Goal: Task Accomplishment & Management: Manage account settings

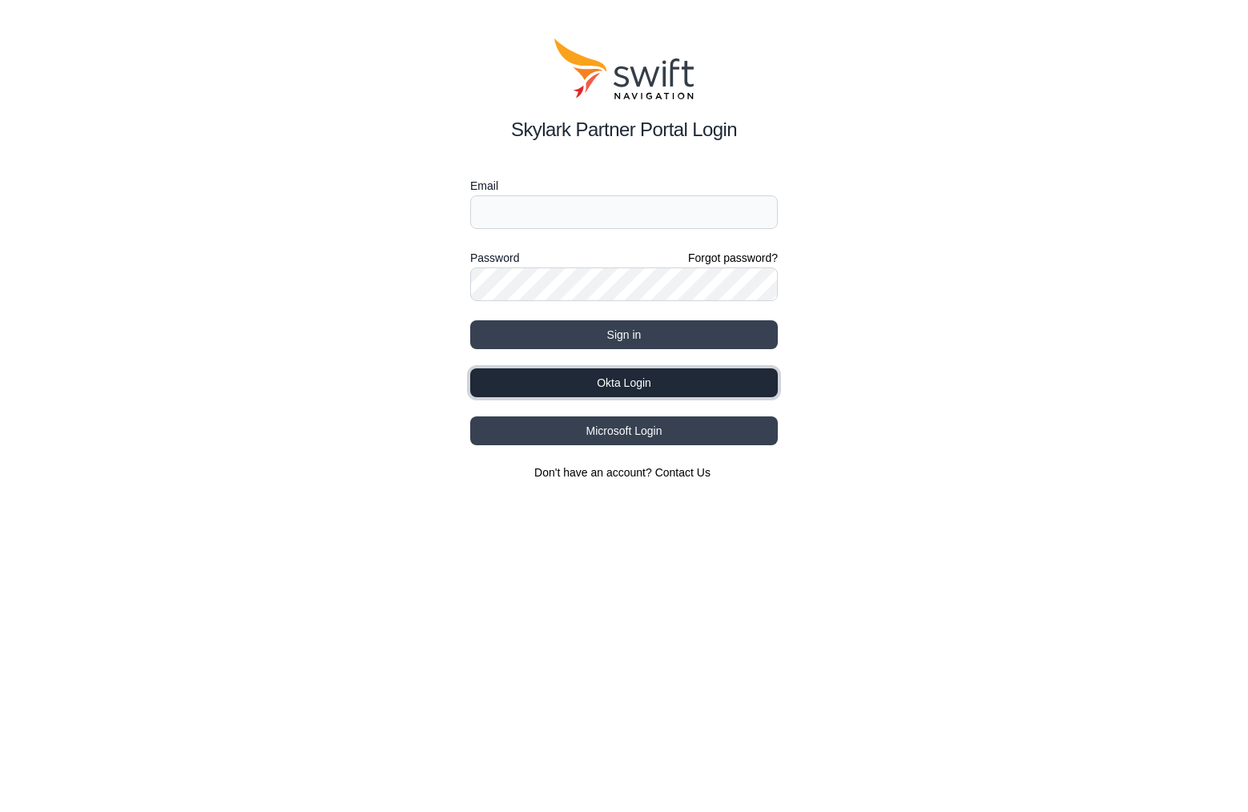
click at [675, 384] on button "Okta Login" at bounding box center [623, 382] width 307 height 29
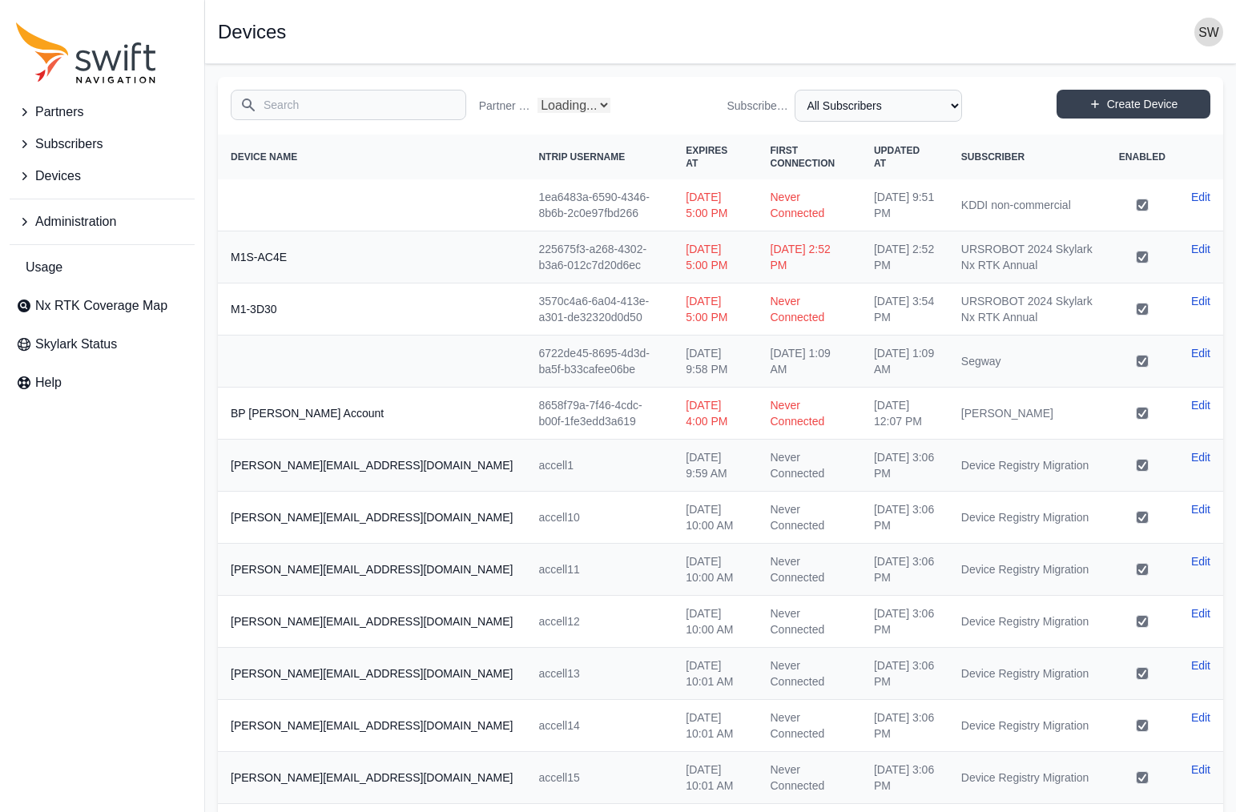
select select "Partner Name"
click at [283, 103] on input "Search" at bounding box center [348, 105] width 235 height 30
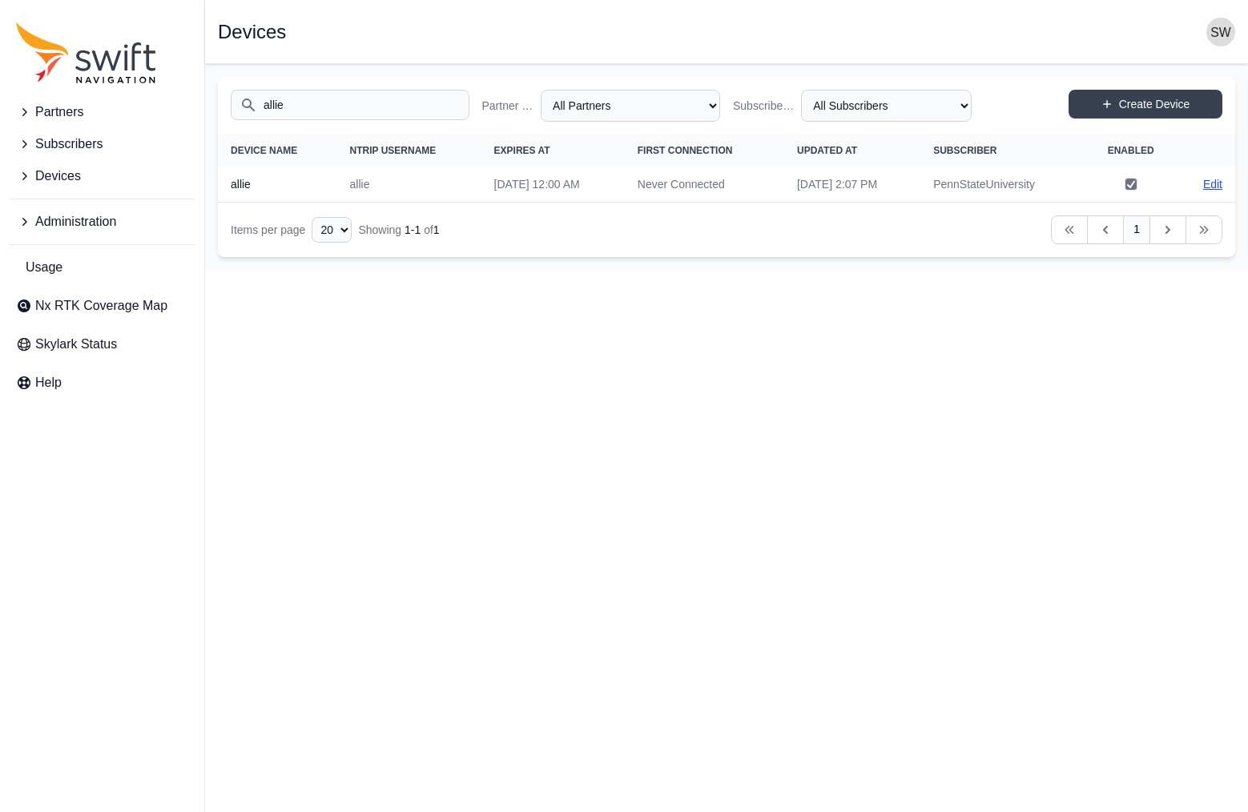
type input "allie"
click at [1207, 187] on link "Edit" at bounding box center [1212, 184] width 19 height 16
select select "ab3272ce-40d0-4c94-a524-96a758ab755c"
select select "d8b06dad-b4f7-4716-92ad-80d92700525e"
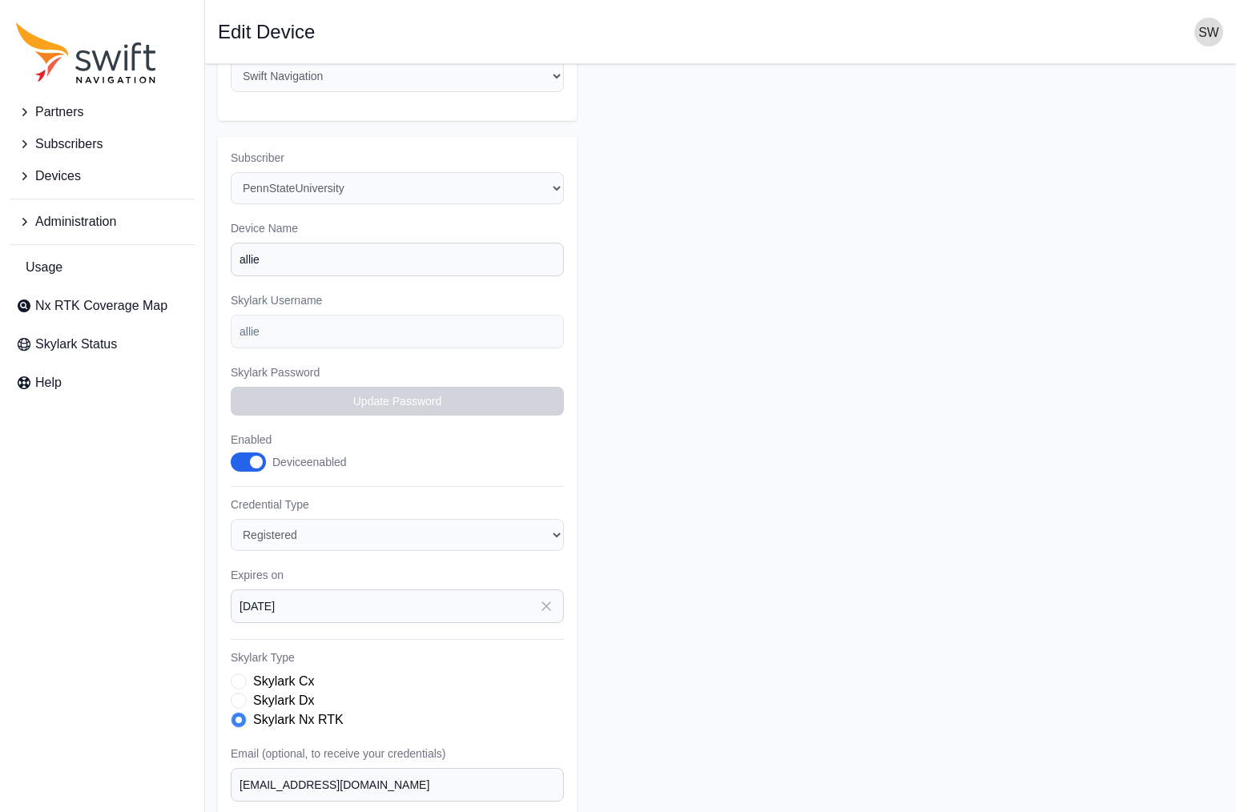
scroll to position [80, 0]
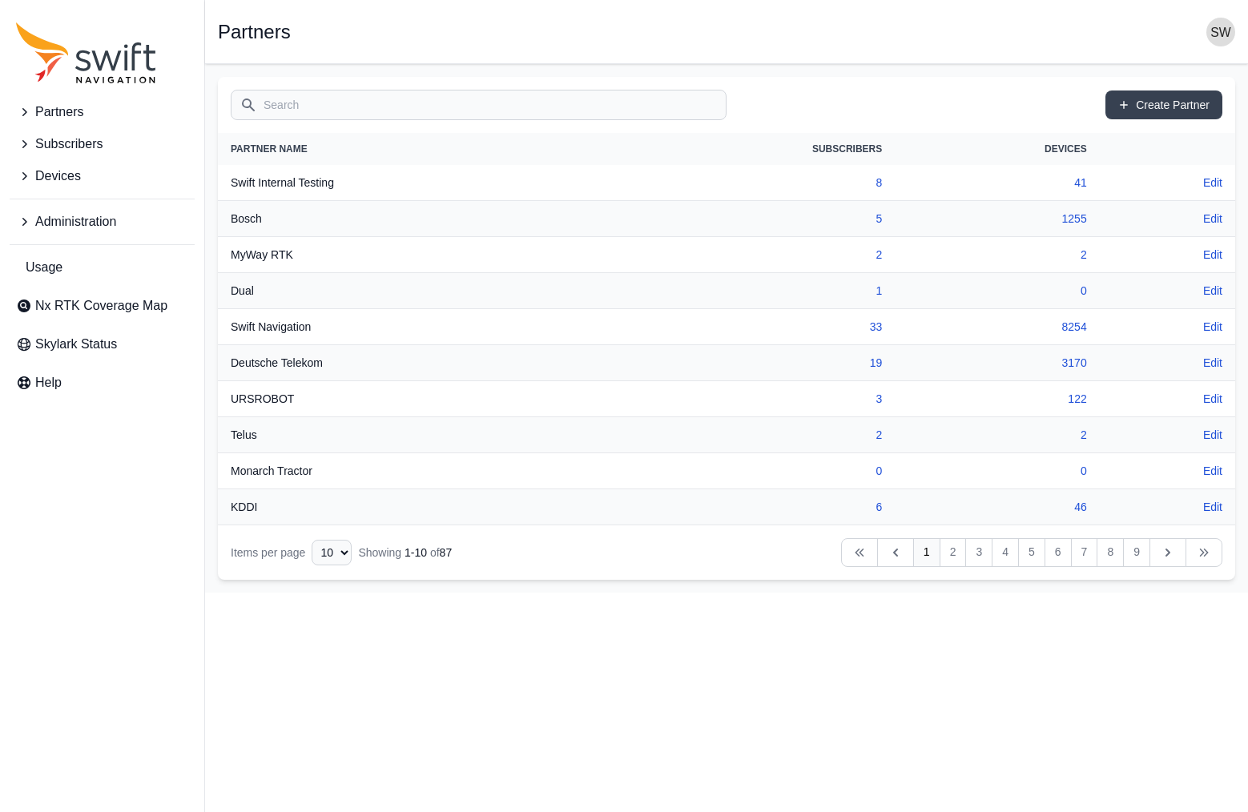
click at [303, 101] on input "Search" at bounding box center [479, 105] width 496 height 30
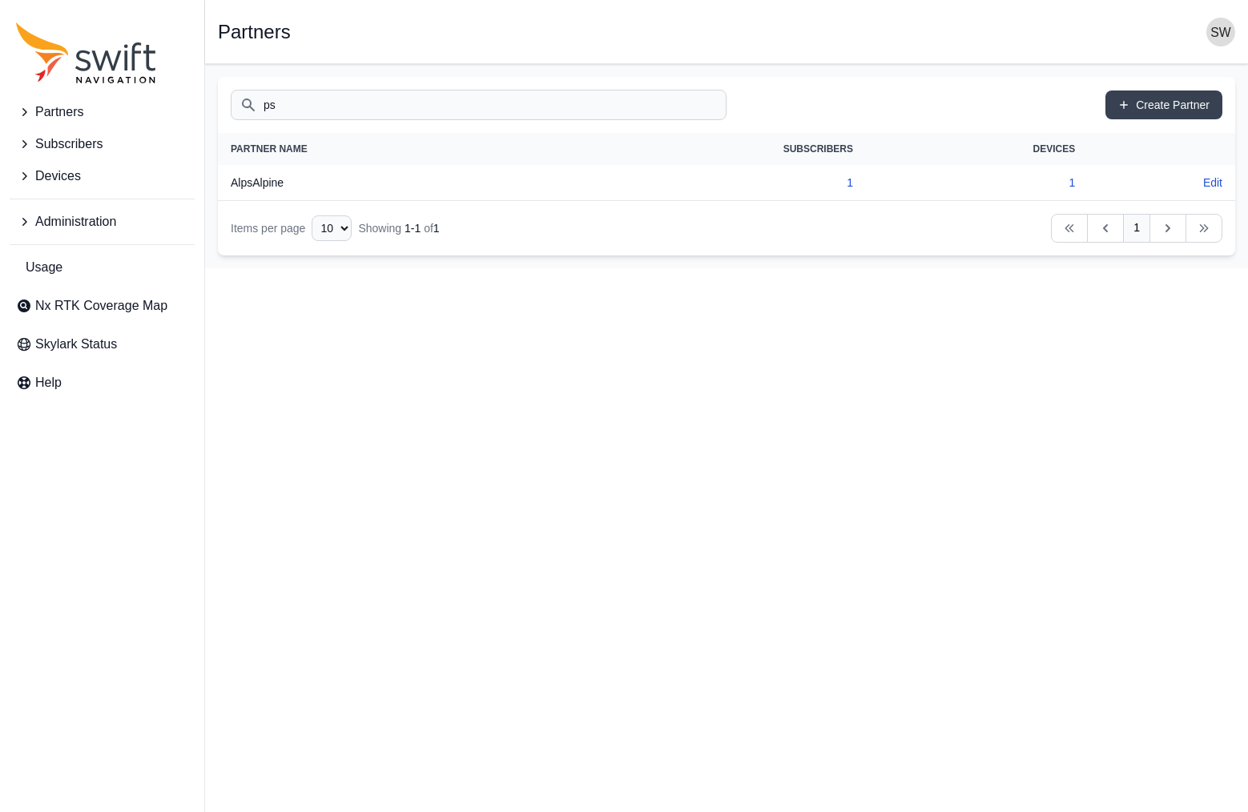
type input "ps"
click at [59, 172] on span "Devices" at bounding box center [58, 176] width 46 height 19
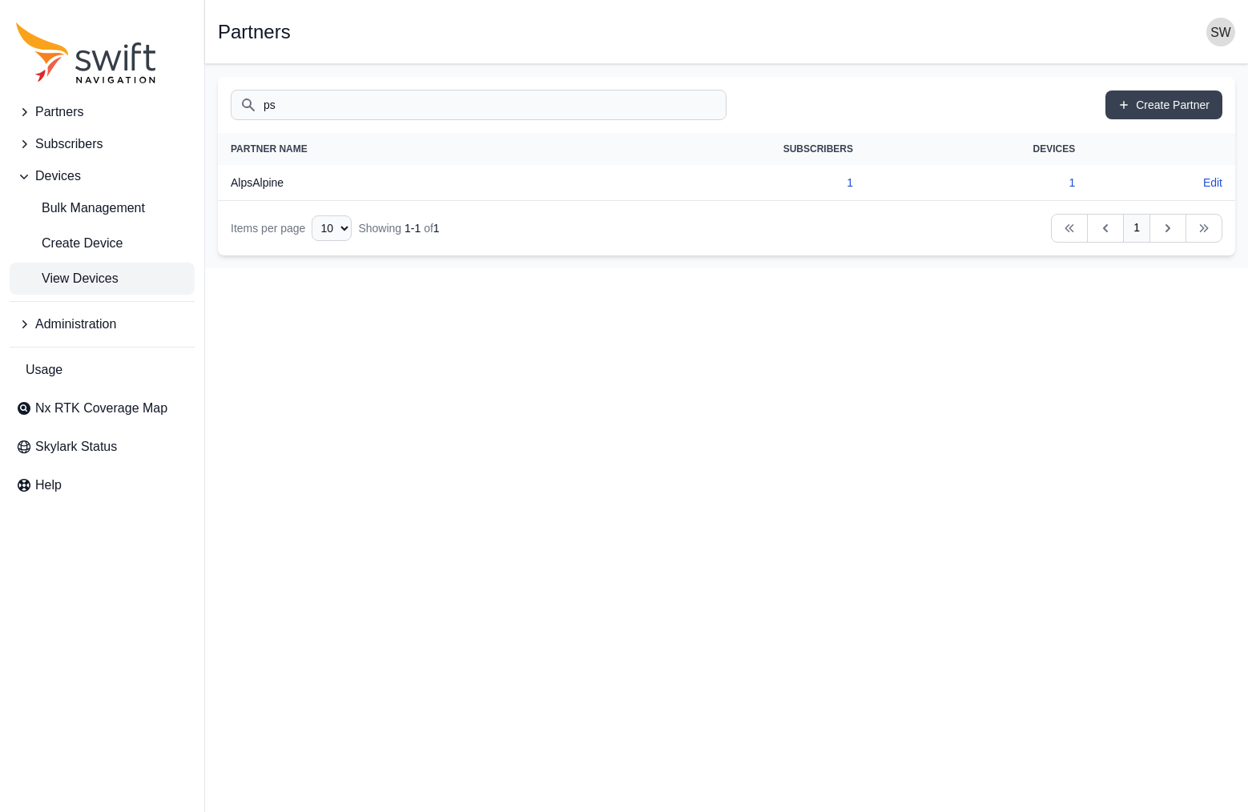
click at [86, 271] on span "View Devices" at bounding box center [67, 278] width 102 height 19
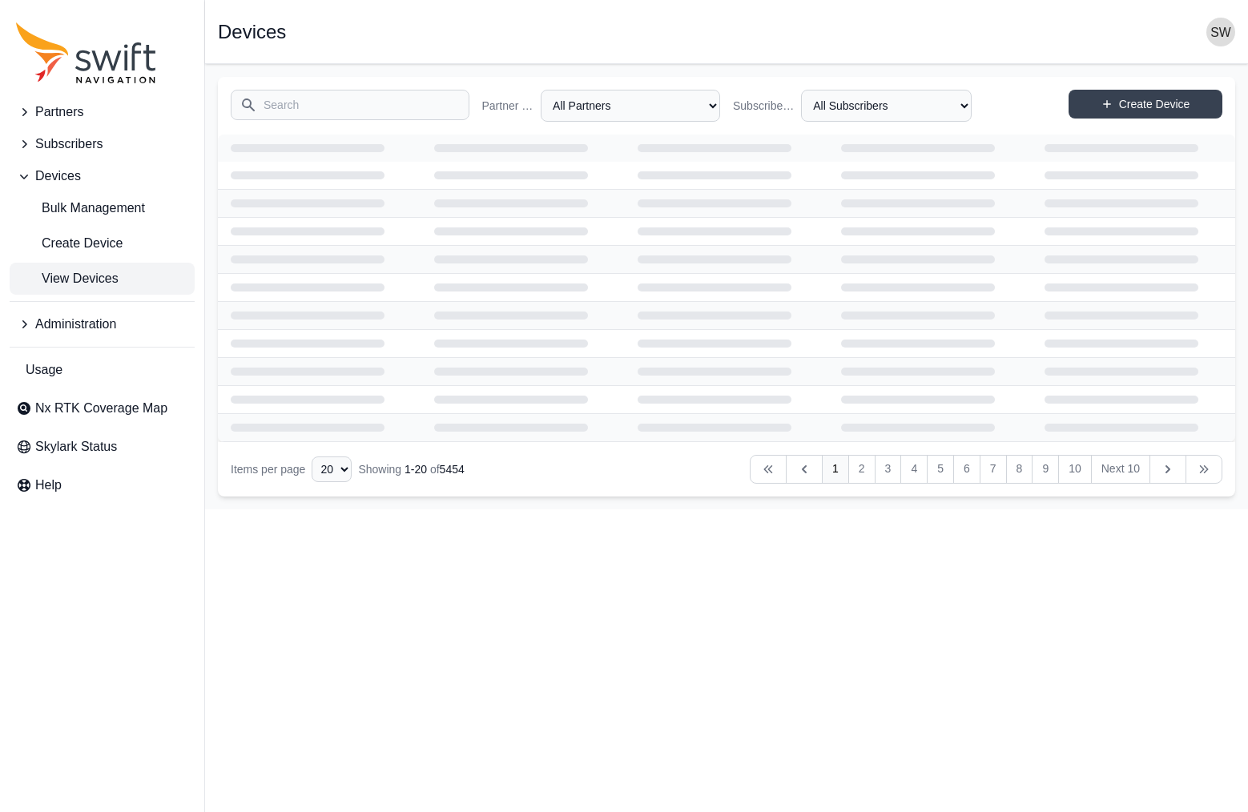
click at [332, 109] on input "Search" at bounding box center [350, 105] width 239 height 30
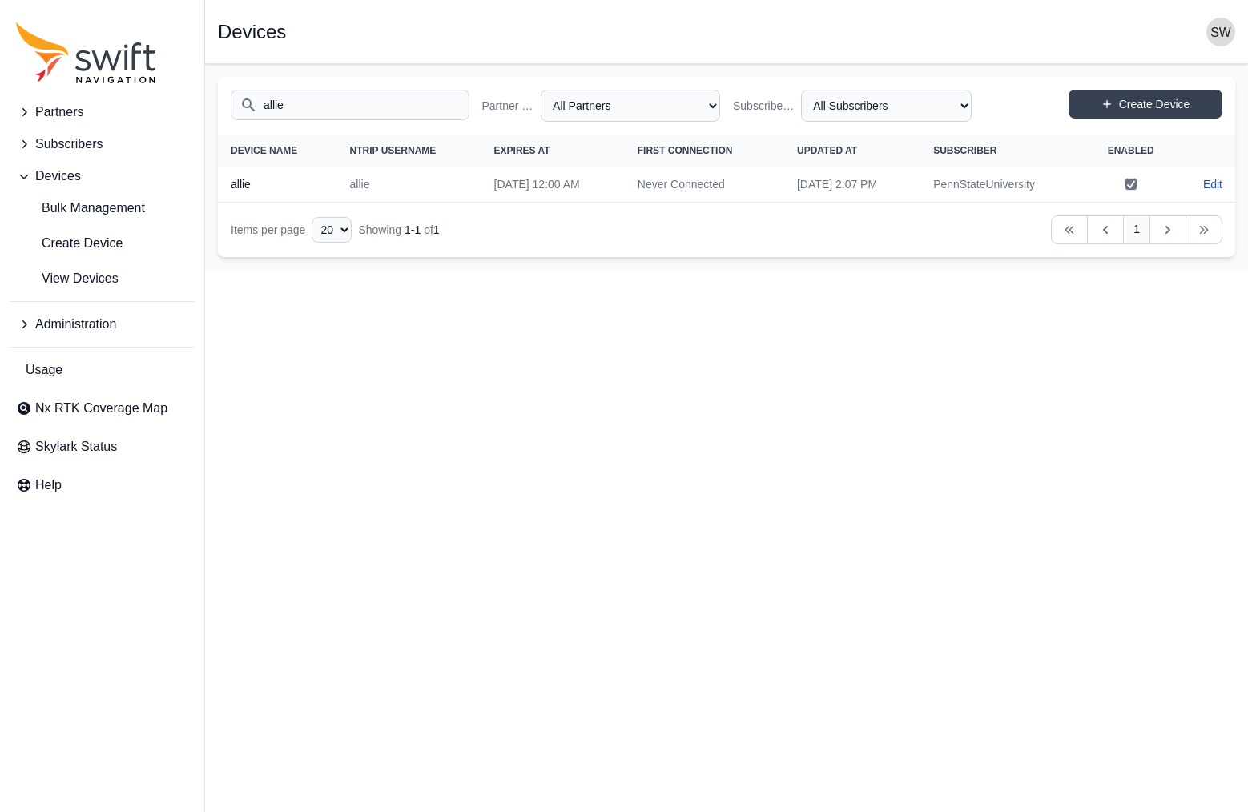
type input "allie"
click at [22, 146] on icon "Sidenav" at bounding box center [24, 144] width 16 height 16
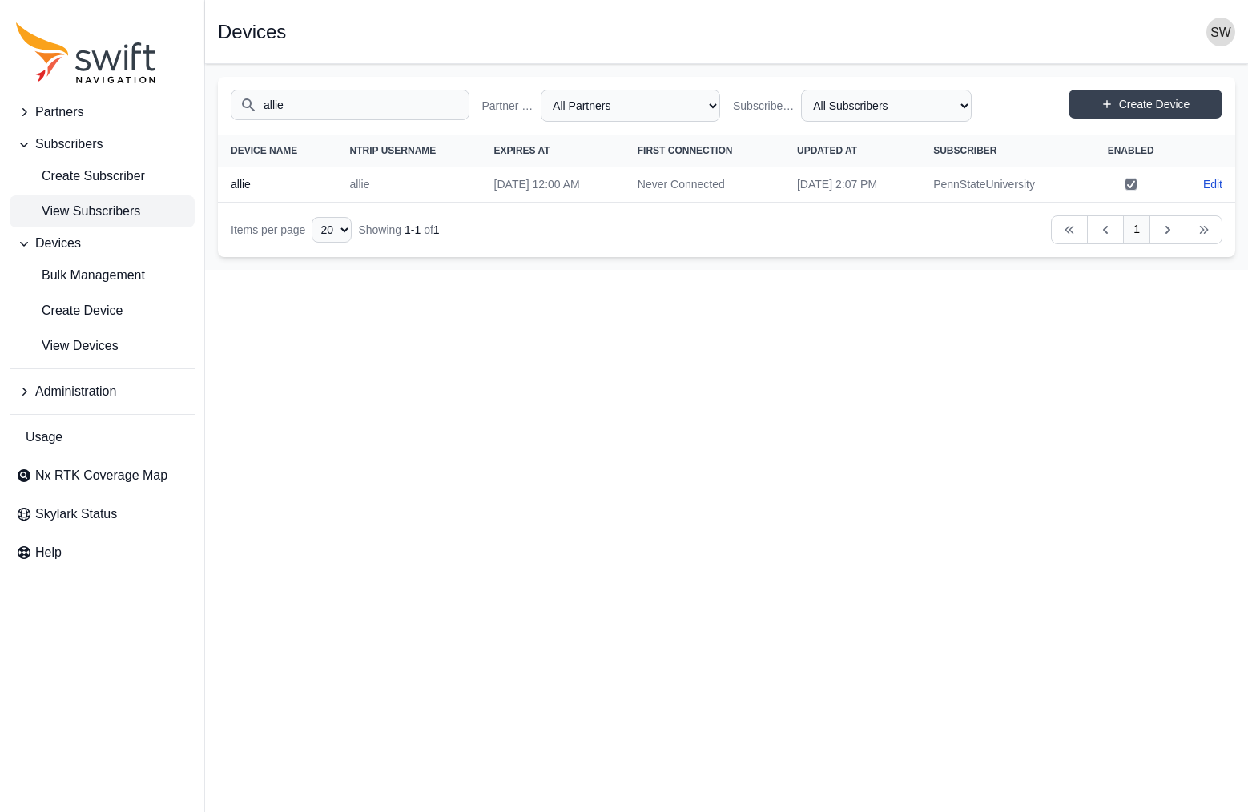
click at [74, 205] on span "View Subscribers" at bounding box center [78, 211] width 124 height 19
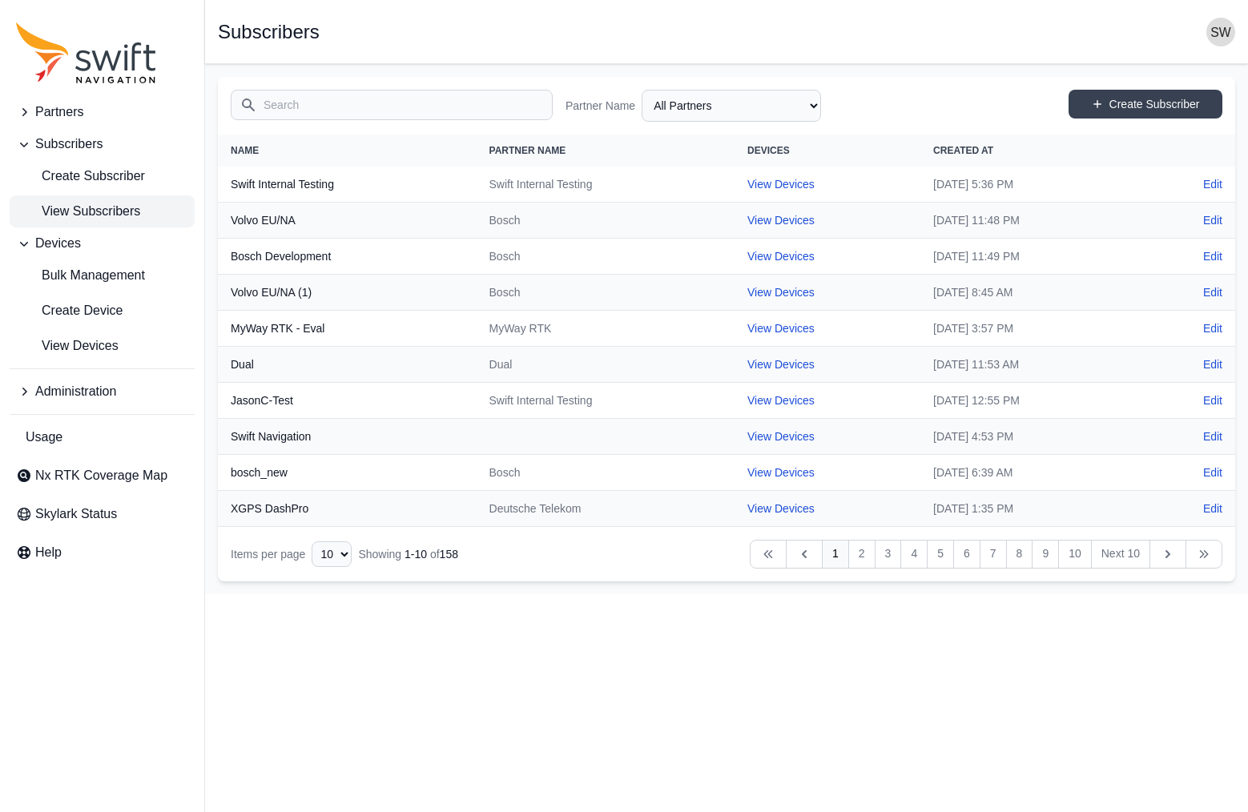
click at [308, 109] on input "Search" at bounding box center [392, 105] width 322 height 30
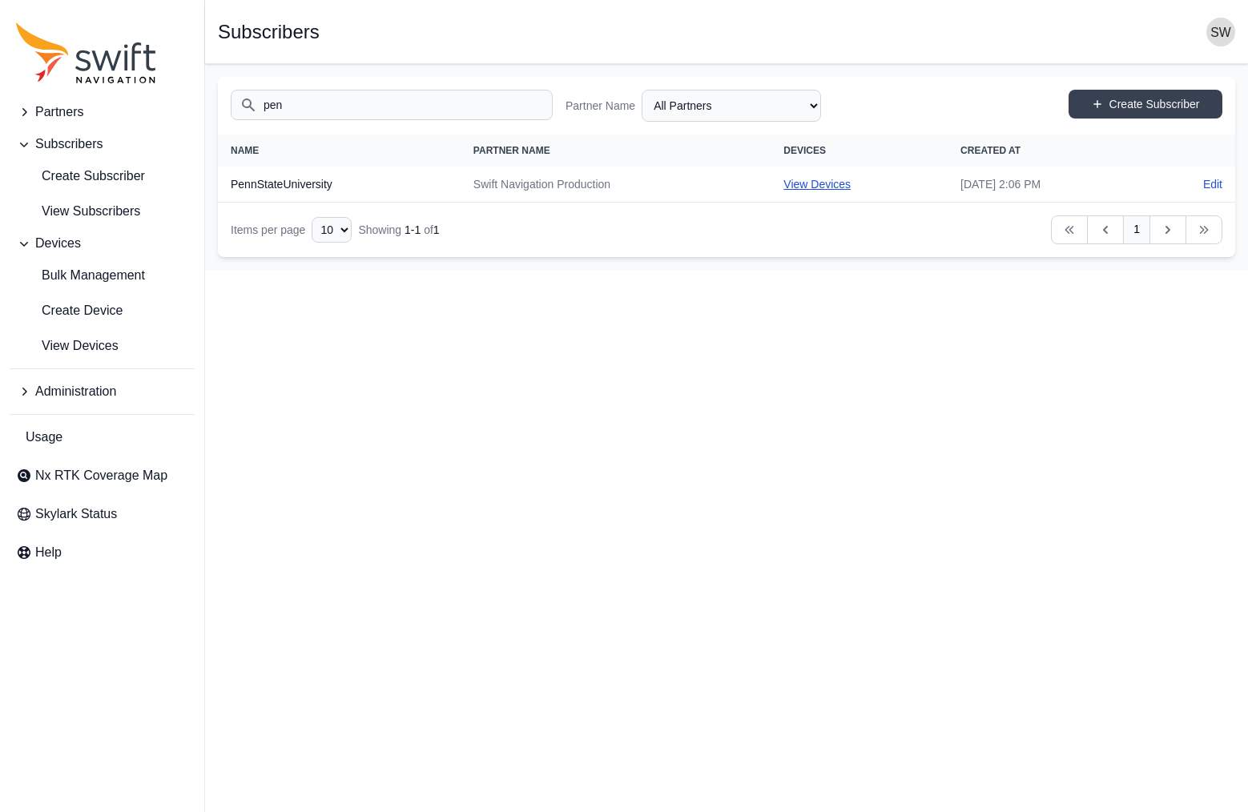
type input "pen"
click at [783, 186] on link "View Devices" at bounding box center [816, 184] width 67 height 13
select select "d8b06dad-b4f7-4716-92ad-80d92700525e"
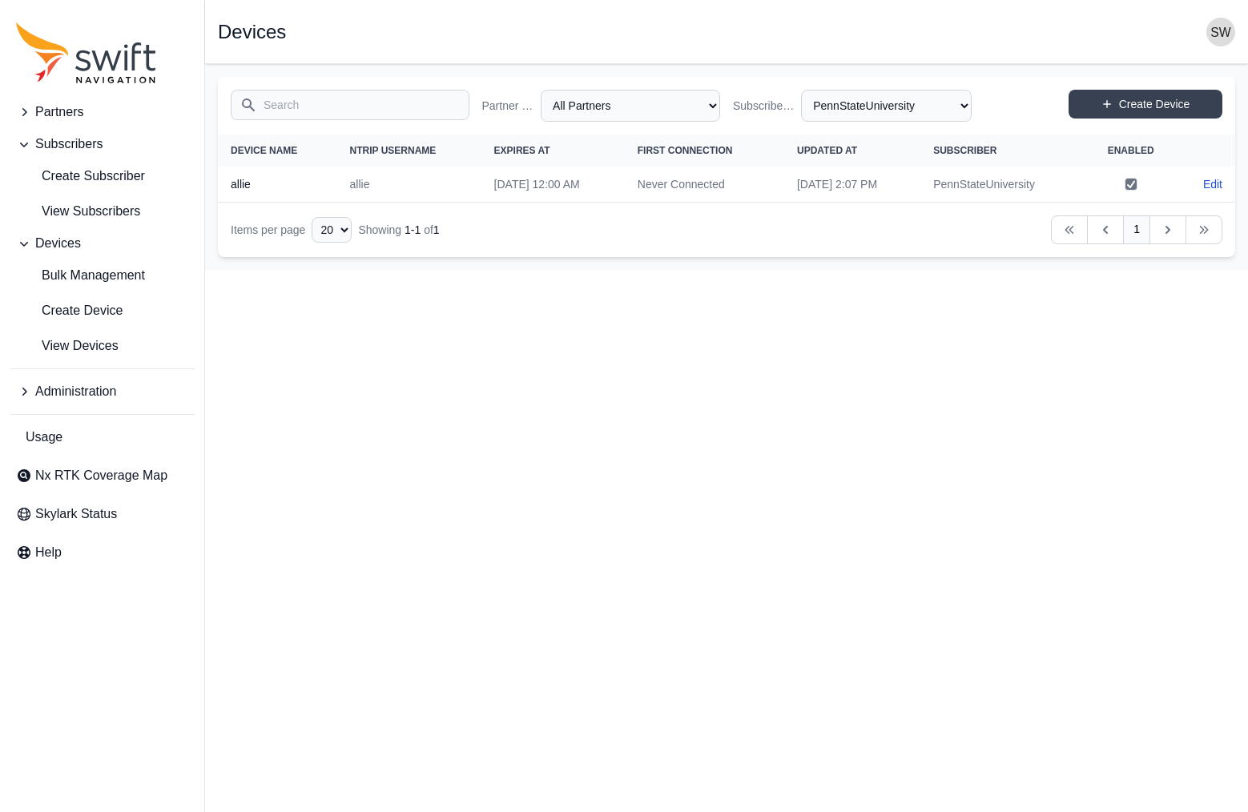
click at [1029, 184] on td "PennStateUniversity" at bounding box center [1002, 185] width 164 height 36
click at [86, 217] on span "View Subscribers" at bounding box center [78, 211] width 124 height 19
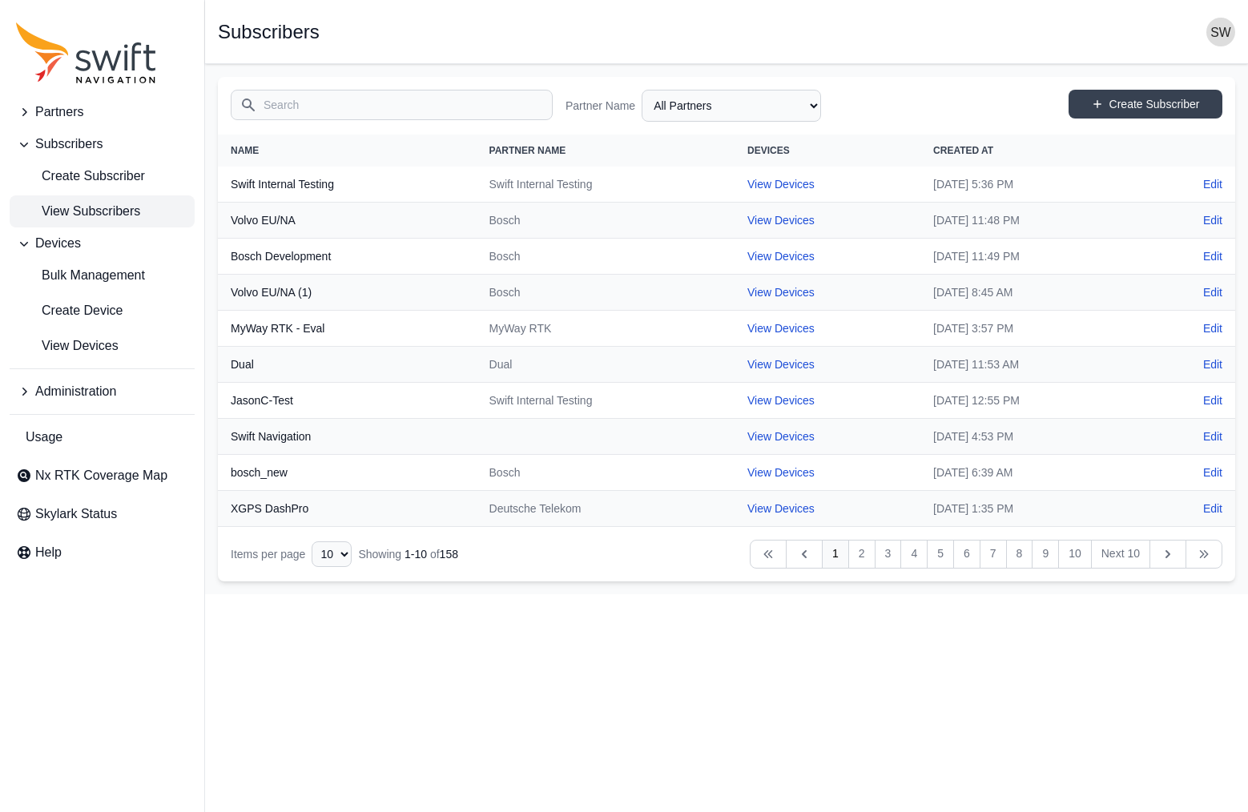
click at [317, 103] on input "Search" at bounding box center [392, 105] width 322 height 30
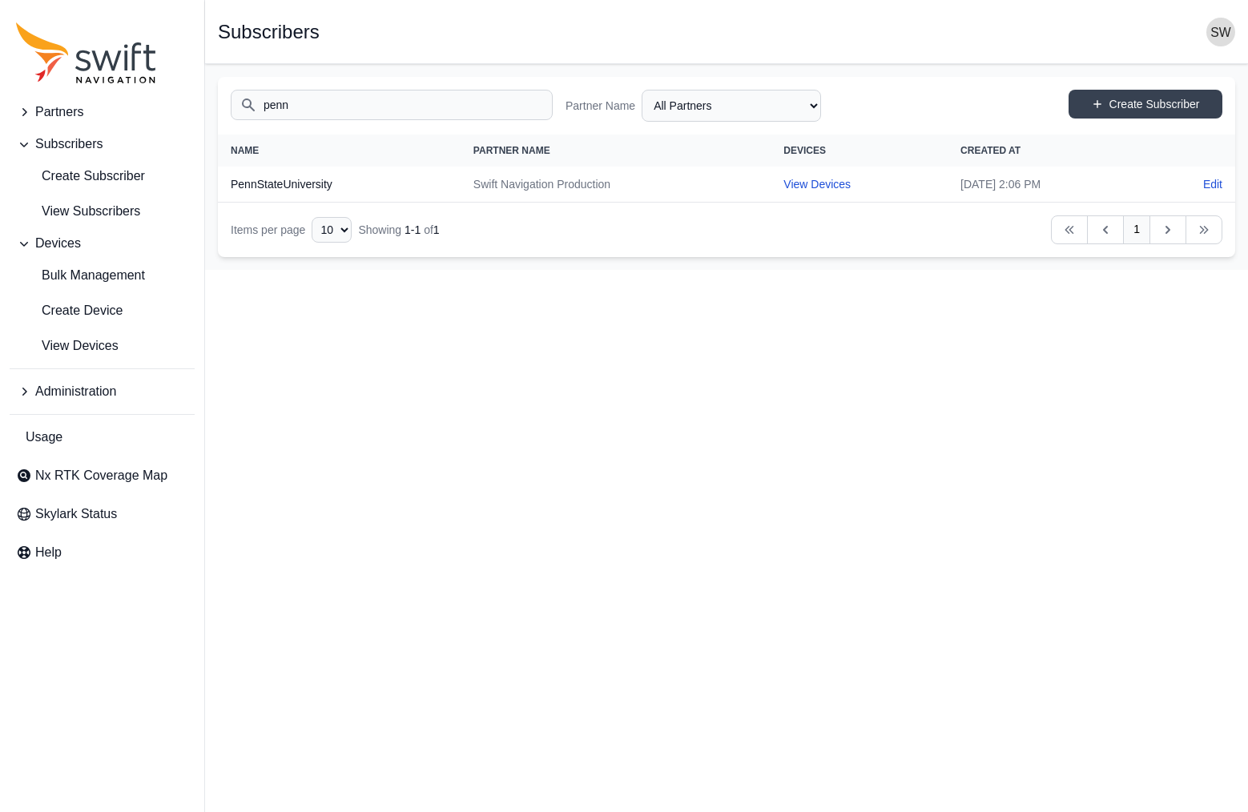
type input "penn"
click at [77, 392] on span "Administration" at bounding box center [75, 391] width 81 height 19
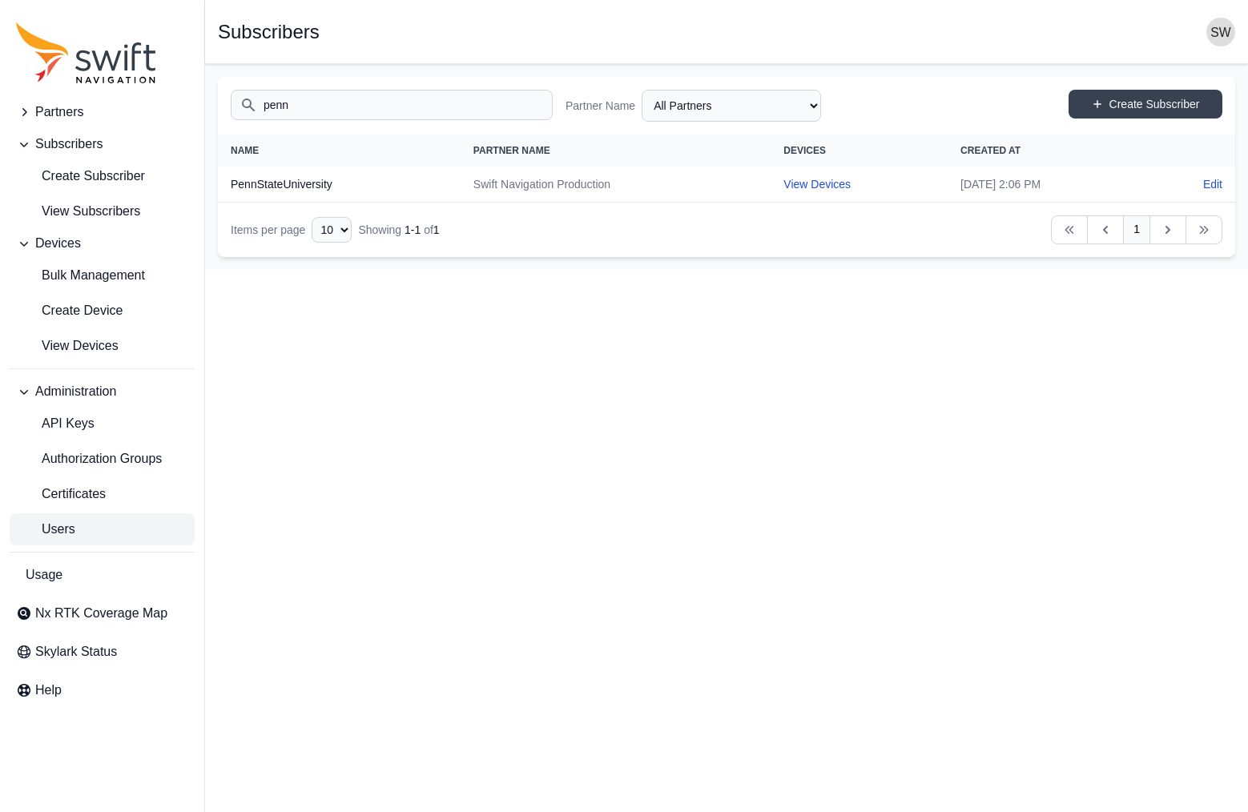
click at [66, 520] on span "Users" at bounding box center [45, 529] width 59 height 19
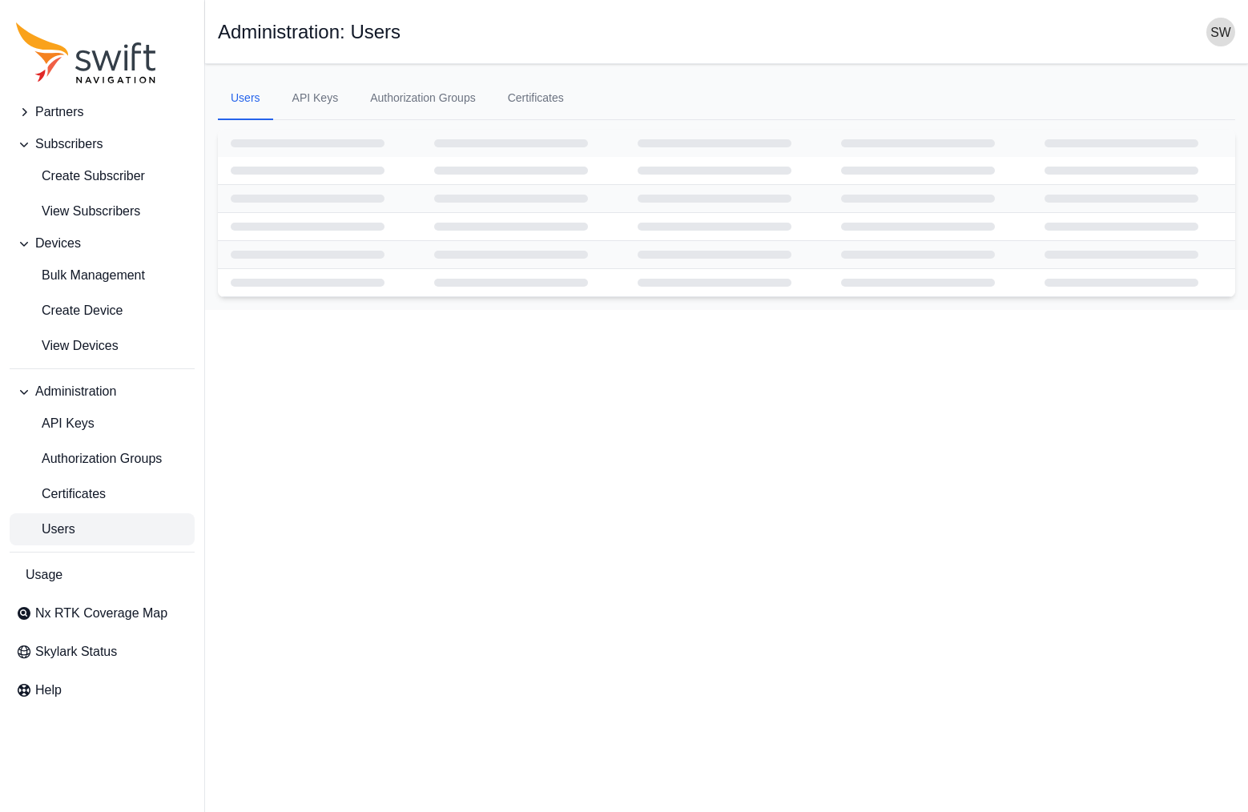
select select "ab3272ce-40d0-4c94-a524-96a758ab755c"
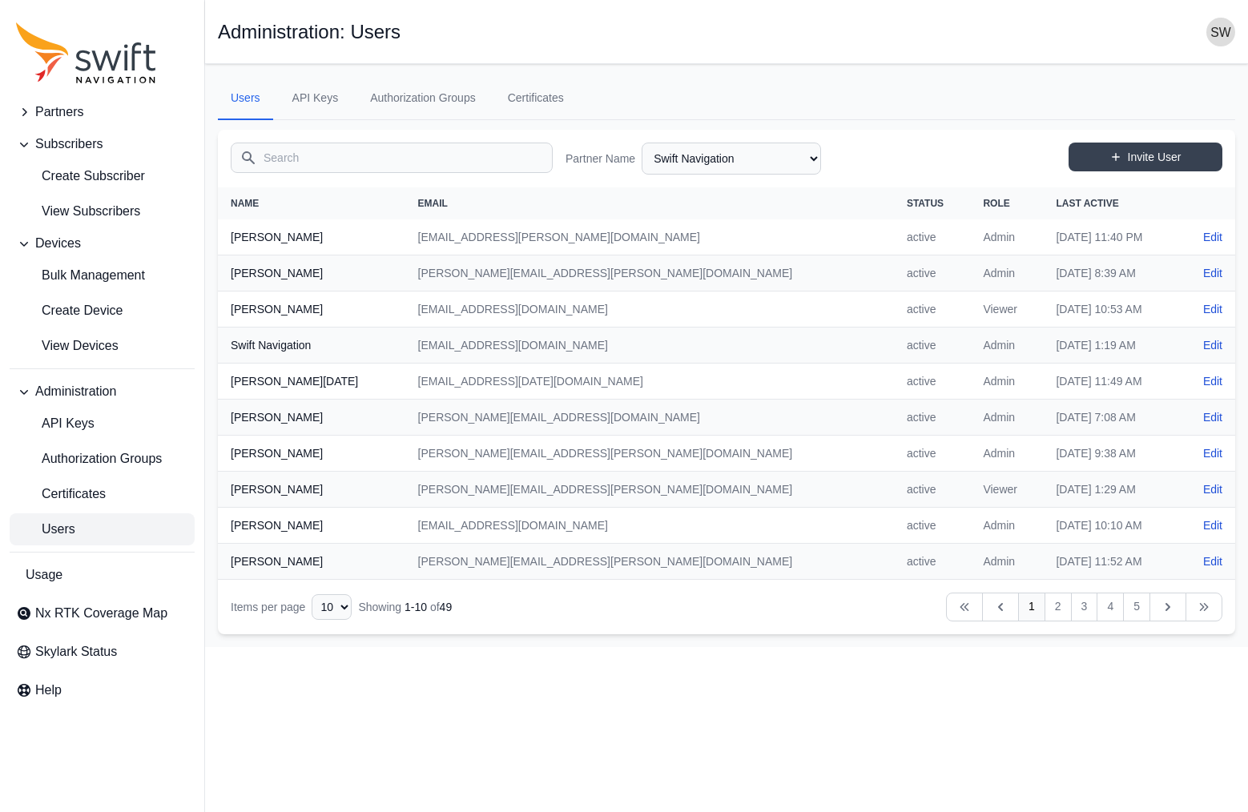
click at [475, 163] on input "Search" at bounding box center [392, 158] width 322 height 30
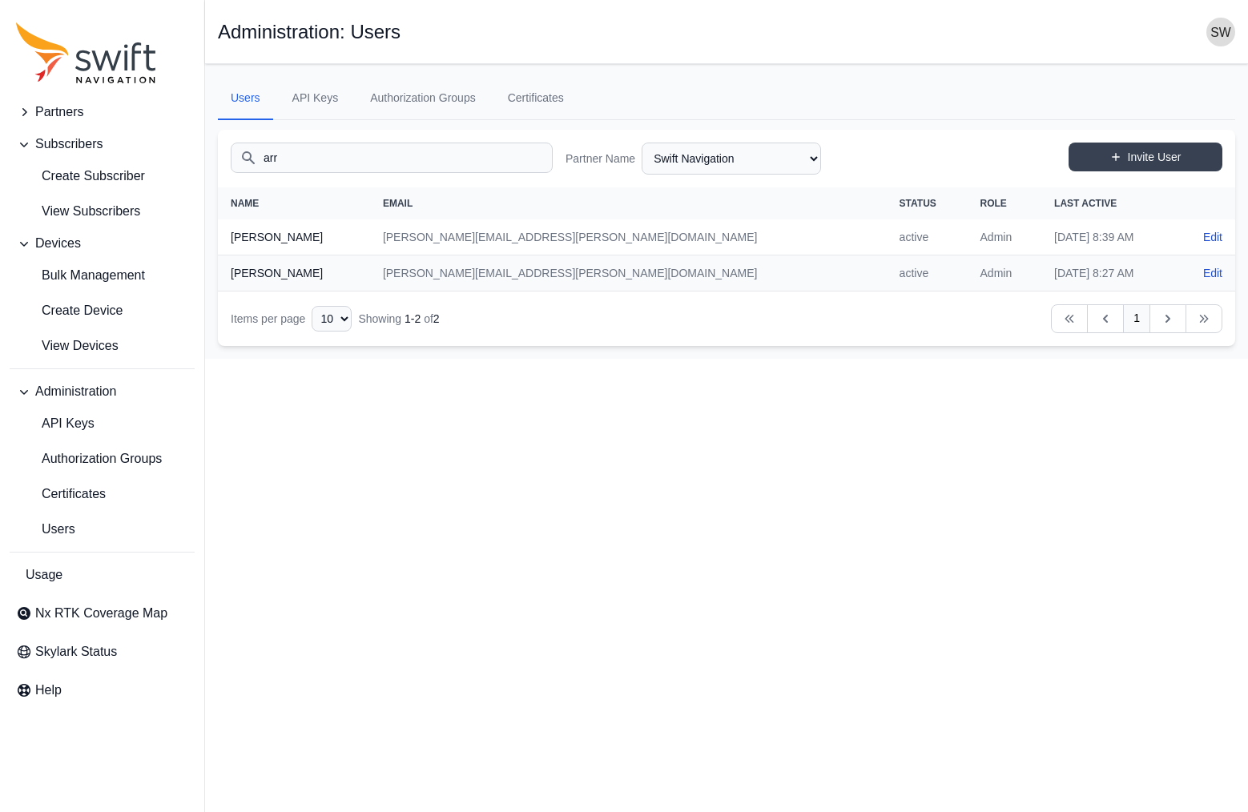
type input "arr"
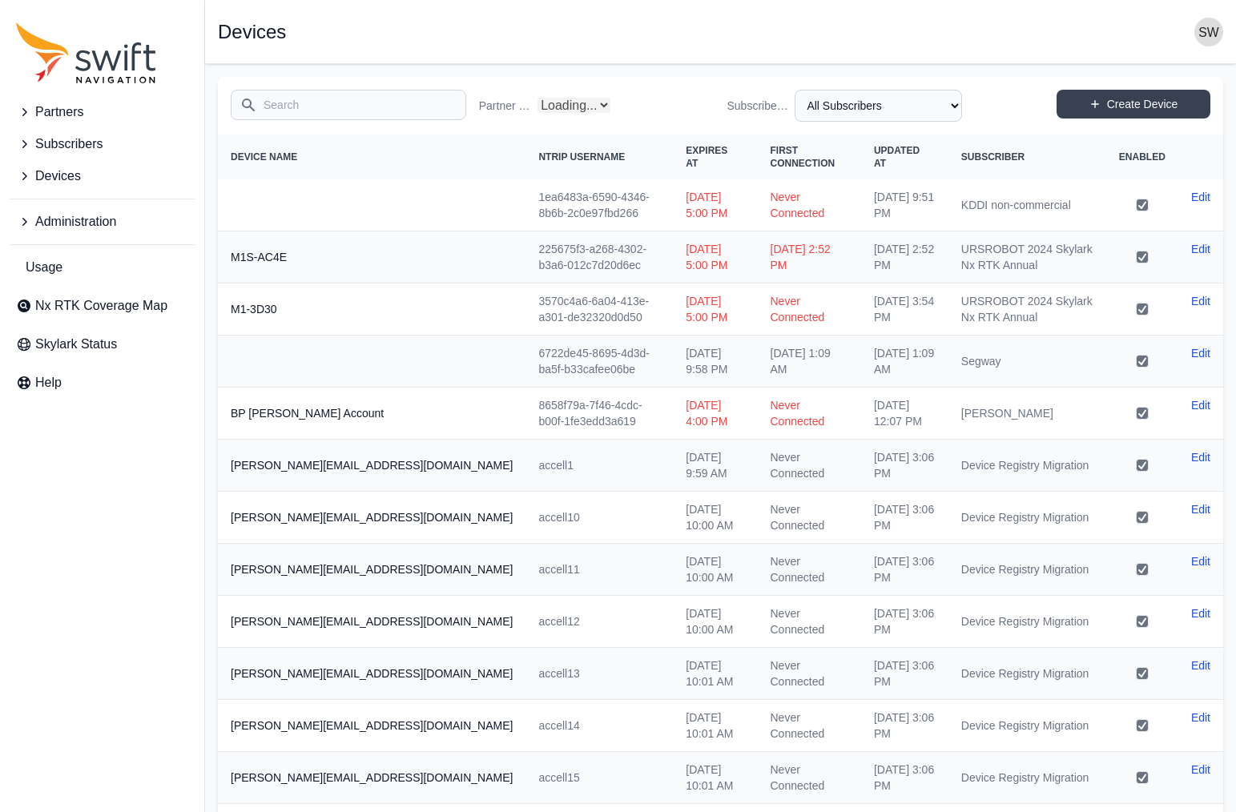
select select "Partner Name"
